Goal: Task Accomplishment & Management: Use online tool/utility

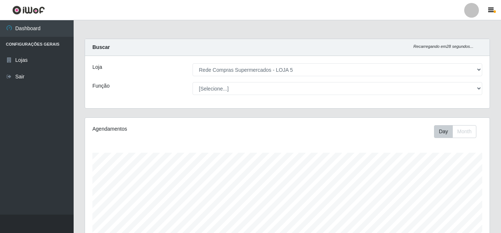
select select "397"
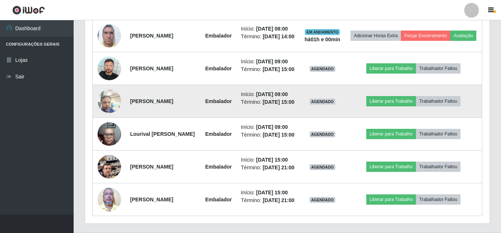
scroll to position [346, 0]
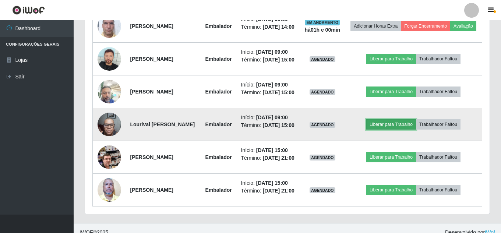
click at [391, 130] on button "Liberar para Trabalho" at bounding box center [392, 124] width 50 height 10
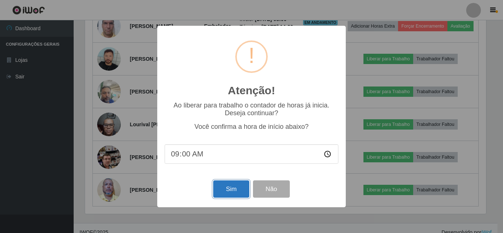
click at [238, 194] on button "Sim" at bounding box center [231, 189] width 36 height 17
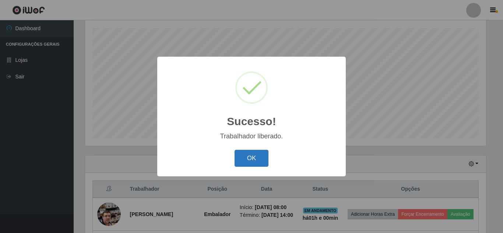
click at [260, 162] on button "OK" at bounding box center [252, 158] width 34 height 17
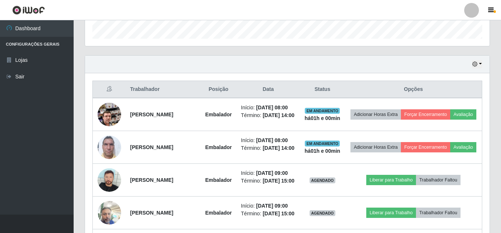
scroll to position [309, 0]
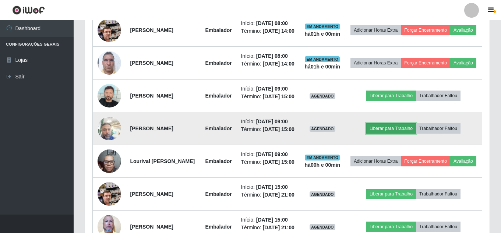
click at [395, 134] on button "Liberar para Trabalho" at bounding box center [392, 128] width 50 height 10
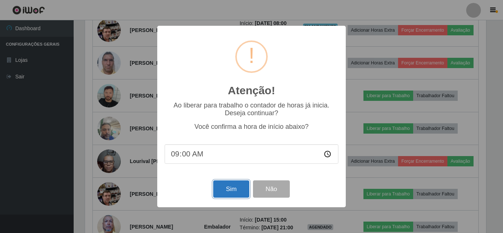
click at [239, 189] on button "Sim" at bounding box center [231, 189] width 36 height 17
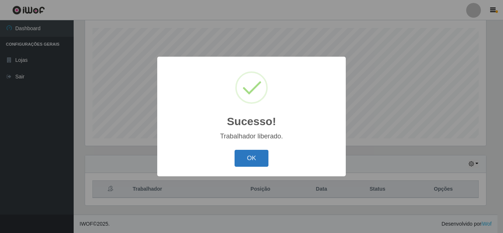
click at [253, 165] on button "OK" at bounding box center [252, 158] width 34 height 17
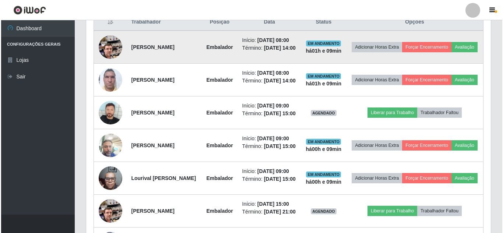
scroll to position [309, 0]
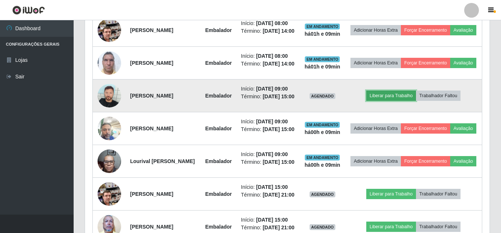
click at [408, 101] on button "Liberar para Trabalho" at bounding box center [392, 96] width 50 height 10
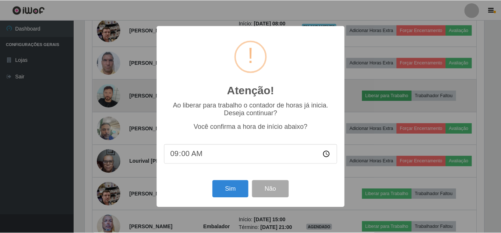
scroll to position [153, 401]
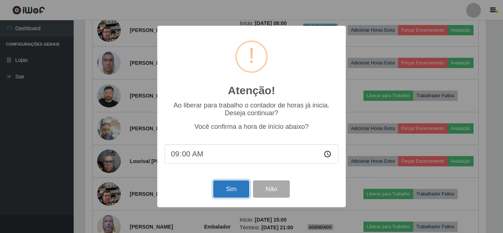
click at [237, 193] on button "Sim" at bounding box center [231, 189] width 36 height 17
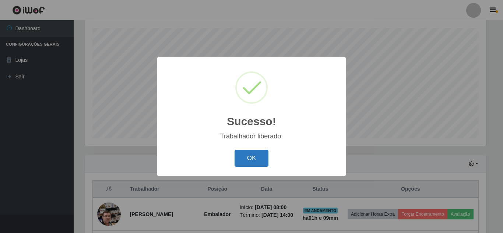
click at [259, 162] on button "OK" at bounding box center [252, 158] width 34 height 17
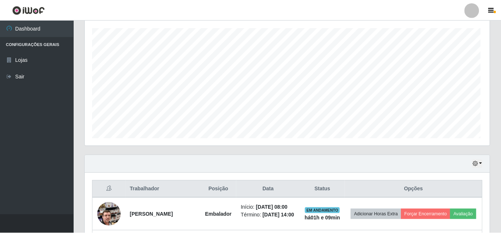
scroll to position [153, 405]
